Goal: Communication & Community: Ask a question

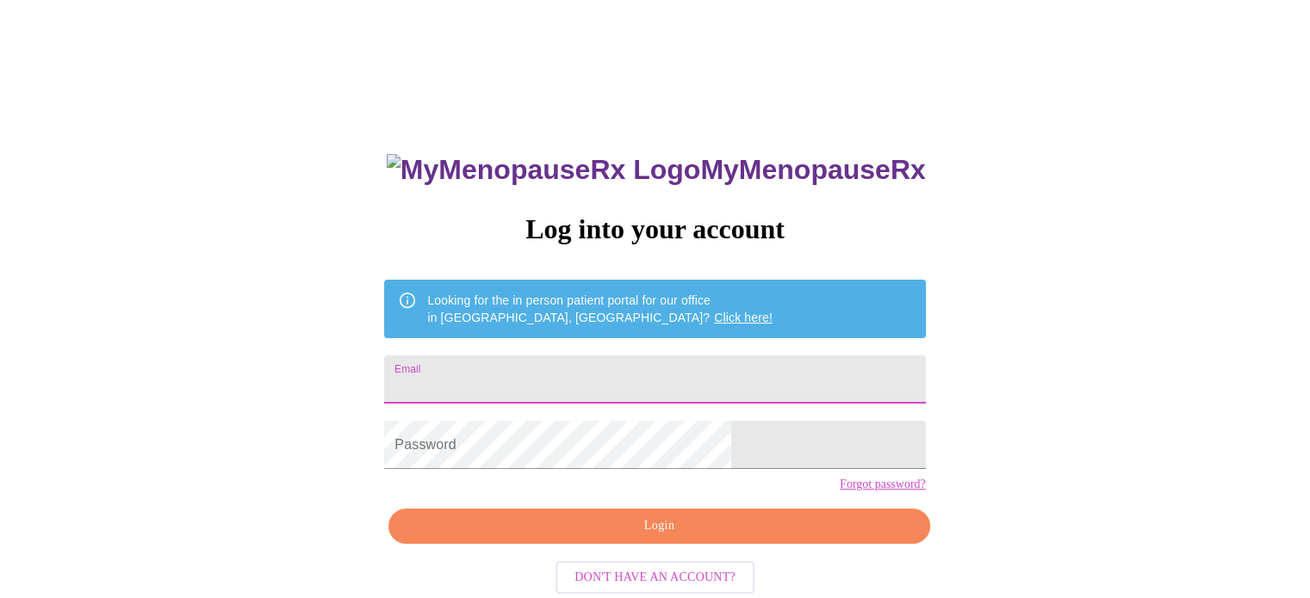
click at [575, 380] on input "Email" at bounding box center [654, 380] width 541 height 48
type input "[EMAIL_ADDRESS][DOMAIN_NAME]"
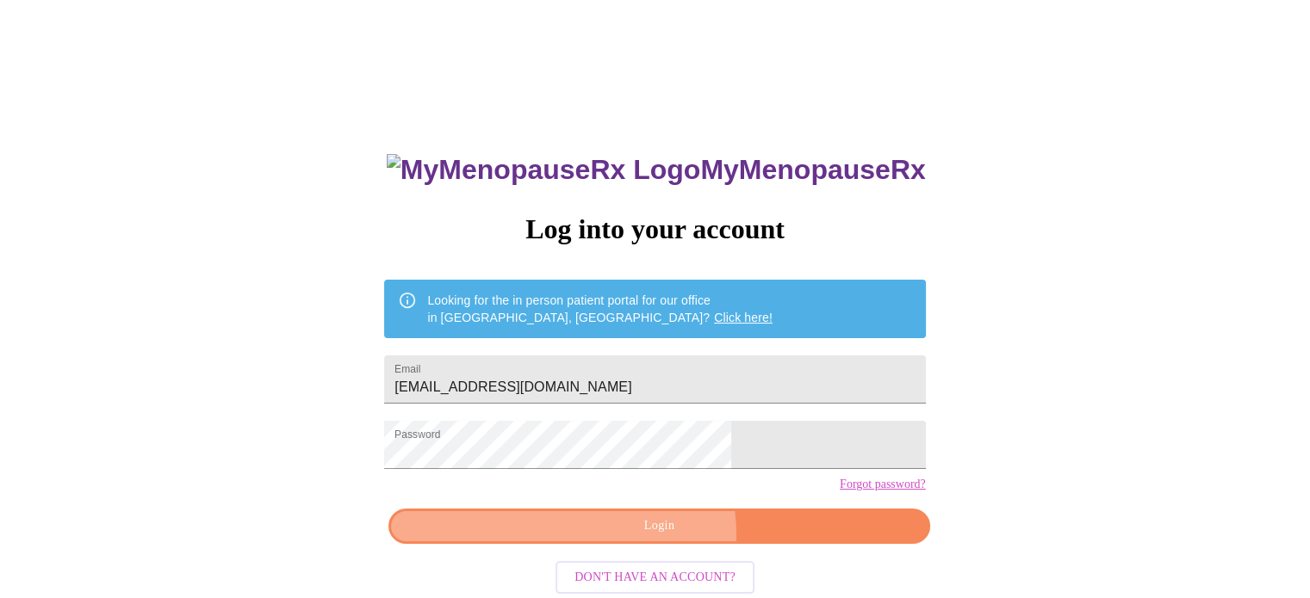
click at [640, 537] on span "Login" at bounding box center [658, 527] width 501 height 22
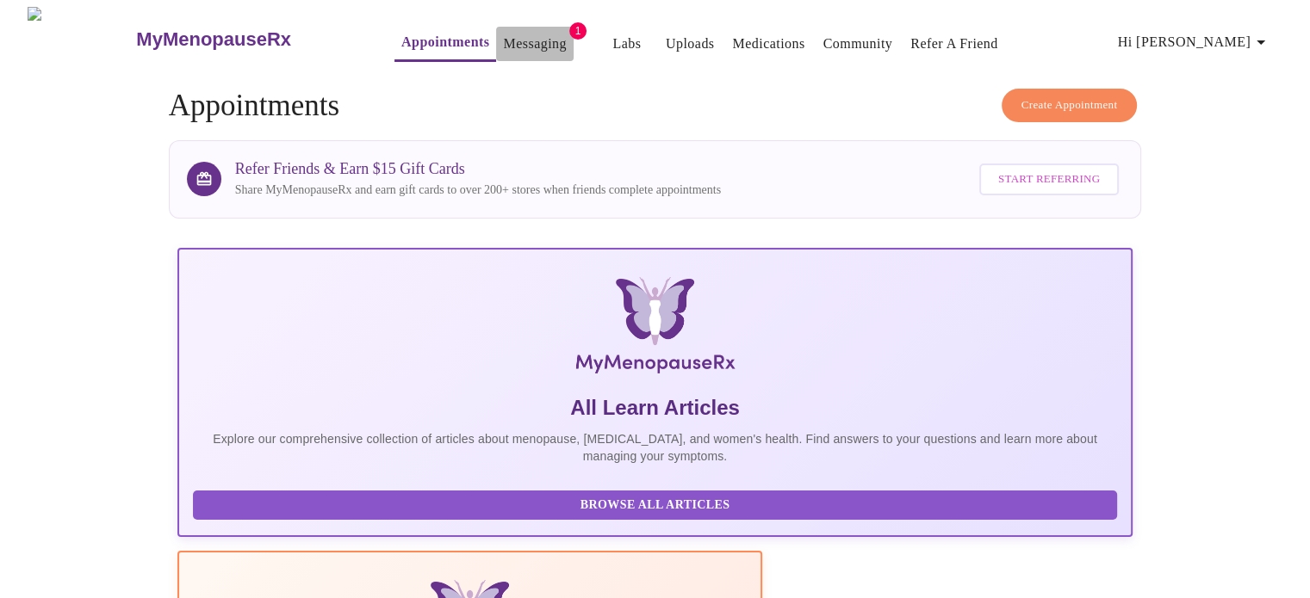
click at [506, 34] on link "Messaging" at bounding box center [534, 44] width 63 height 24
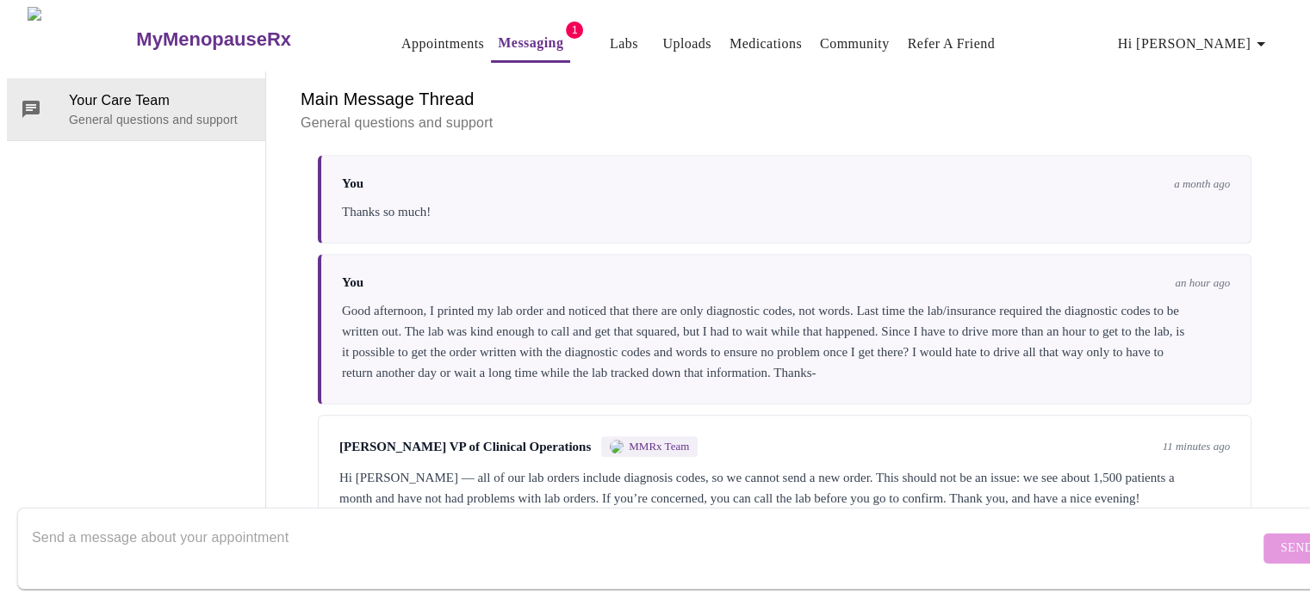
scroll to position [1379, 0]
click at [704, 532] on textarea "Send a message about your appointment" at bounding box center [645, 548] width 1227 height 55
type textarea "T"
type textarea "I"
